Goal: Task Accomplishment & Management: Manage account settings

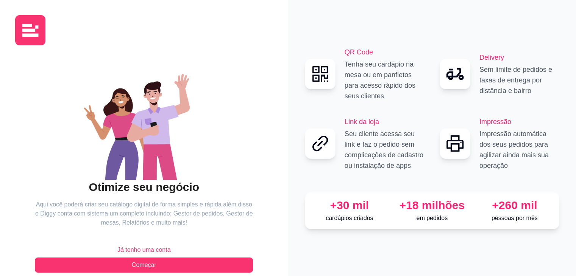
click at [188, 247] on button "Já tenho uma conta" at bounding box center [144, 250] width 218 height 15
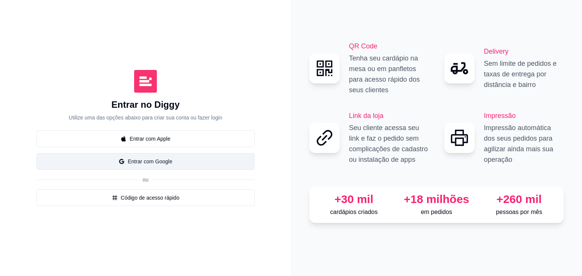
click at [185, 162] on button "Entrar com Google" at bounding box center [145, 161] width 218 height 17
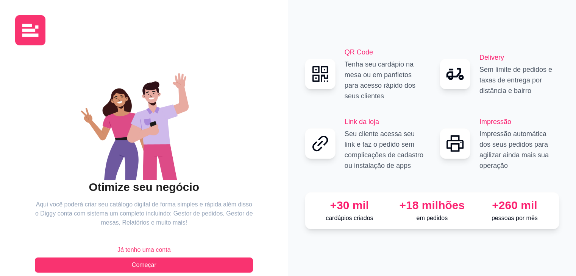
click at [180, 248] on button "Já tenho uma conta" at bounding box center [144, 250] width 218 height 15
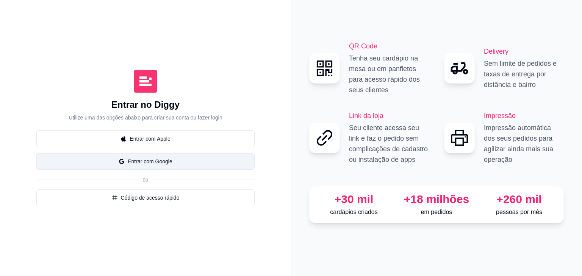
click at [186, 167] on button "Entrar com Google" at bounding box center [145, 161] width 218 height 17
